Goal: Transaction & Acquisition: Purchase product/service

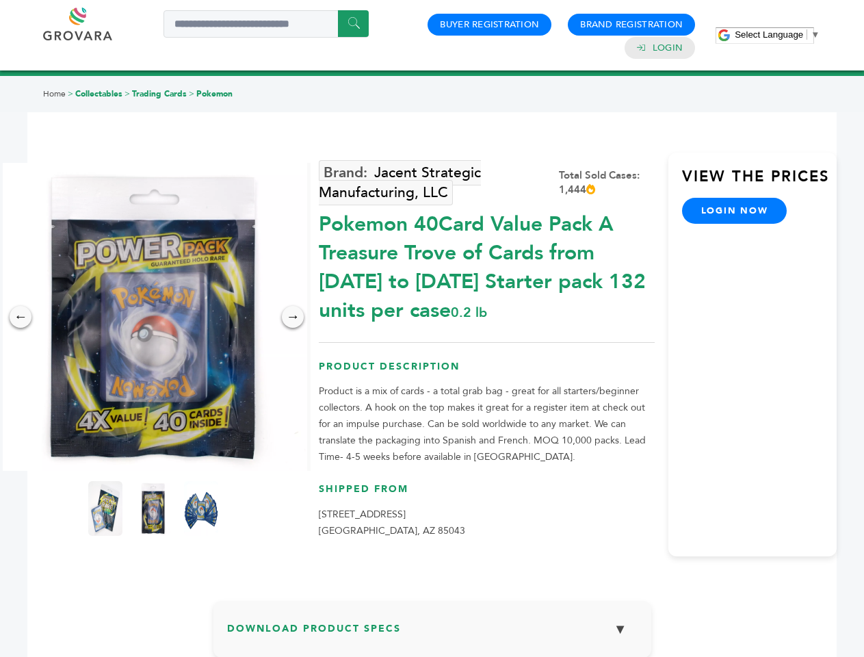
click at [777, 34] on span "Select Language" at bounding box center [769, 34] width 68 height 10
click at [153, 317] on img at bounding box center [153, 317] width 308 height 308
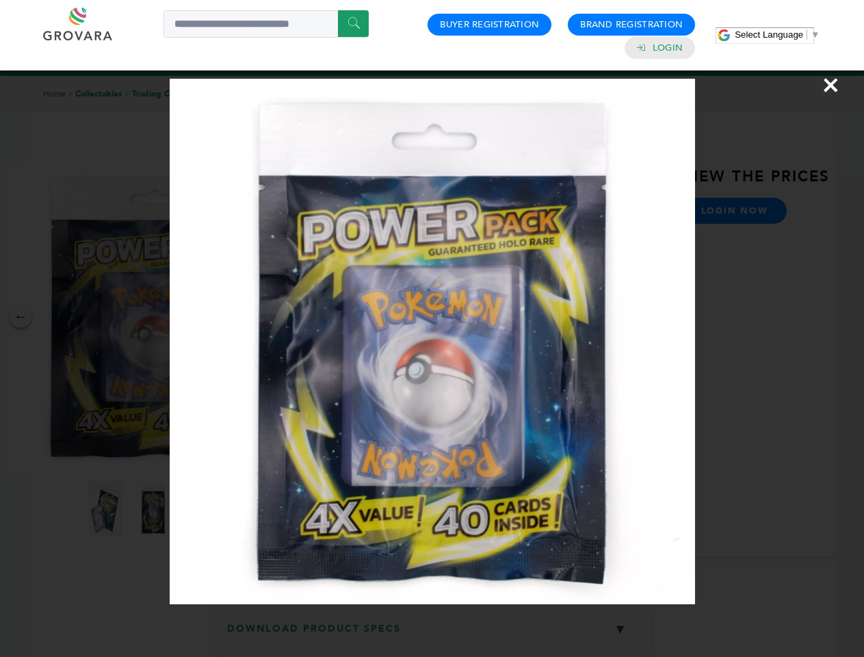
click at [21, 317] on div "×" at bounding box center [432, 328] width 864 height 657
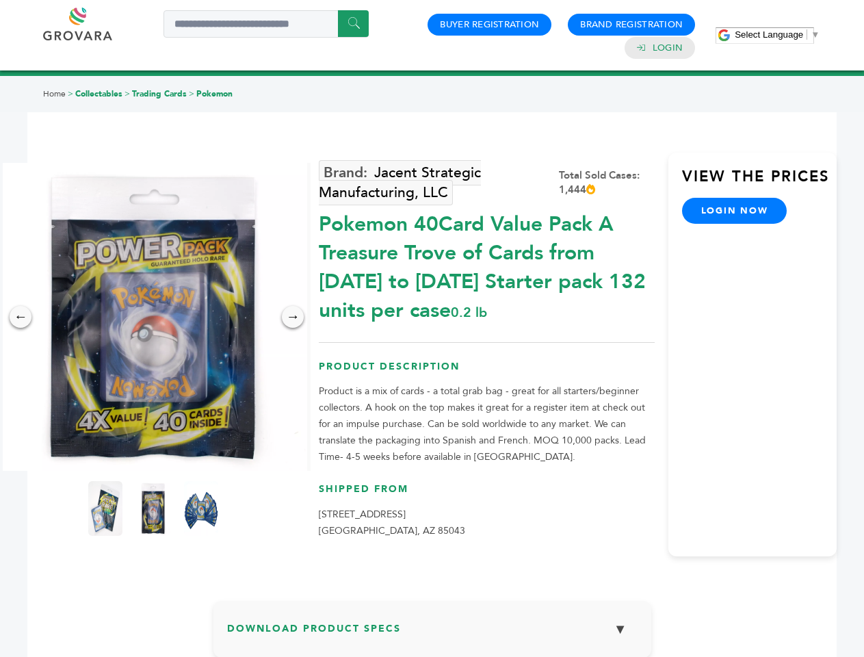
click at [293, 317] on div "→" at bounding box center [293, 317] width 22 height 22
click at [105, 508] on img at bounding box center [105, 508] width 34 height 55
click at [0, 0] on div "×" at bounding box center [0, 0] width 0 height 0
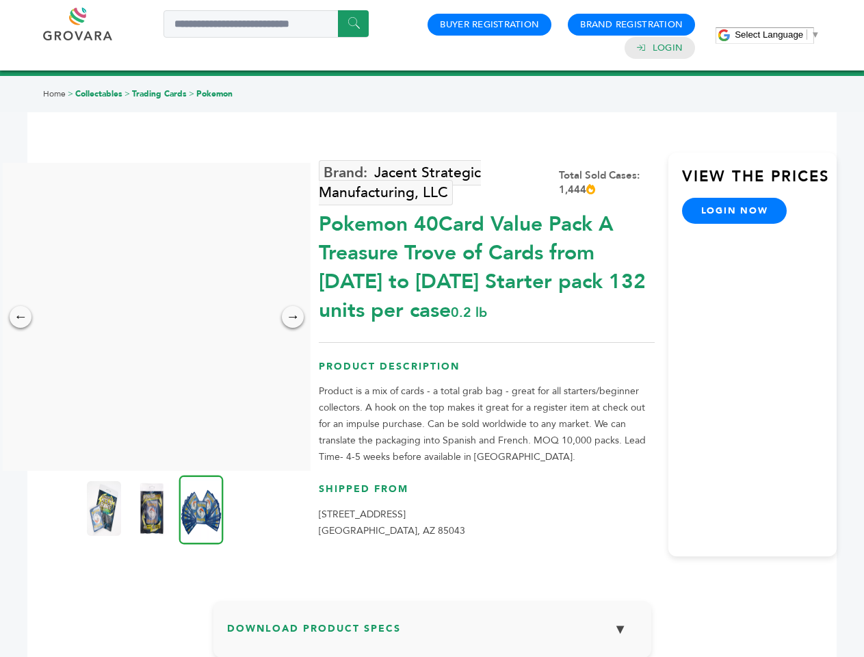
click at [201, 508] on img at bounding box center [201, 509] width 44 height 69
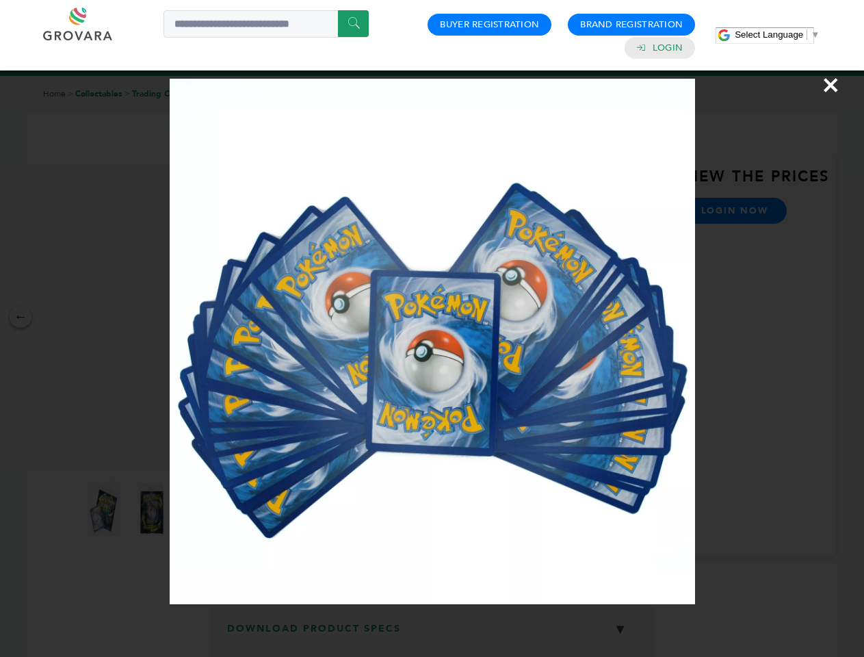
click at [432, 634] on div "×" at bounding box center [432, 328] width 864 height 657
